Goal: Find specific page/section: Find specific page/section

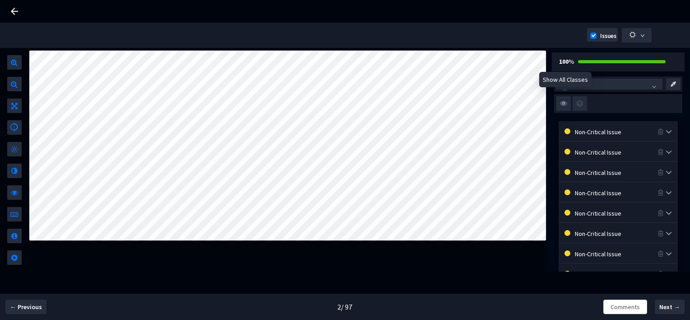
click at [566, 103] on img at bounding box center [563, 103] width 14 height 14
click at [0, 0] on input "checkbox" at bounding box center [0, 0] width 0 height 0
click at [561, 101] on img at bounding box center [563, 103] width 14 height 14
click at [0, 0] on input "checkbox" at bounding box center [0, 0] width 0 height 0
click at [561, 101] on img at bounding box center [563, 103] width 14 height 14
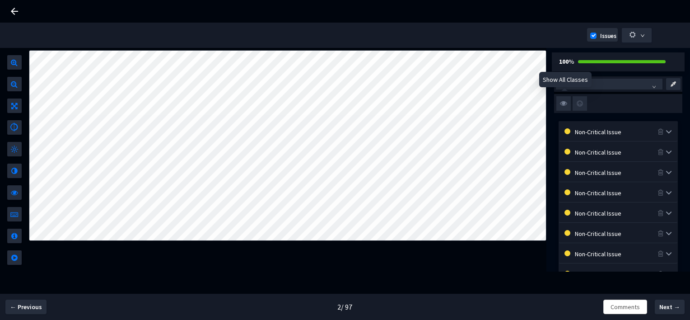
click at [0, 0] on input "checkbox" at bounding box center [0, 0] width 0 height 0
